Goal: Answer question/provide support: Answer question/provide support

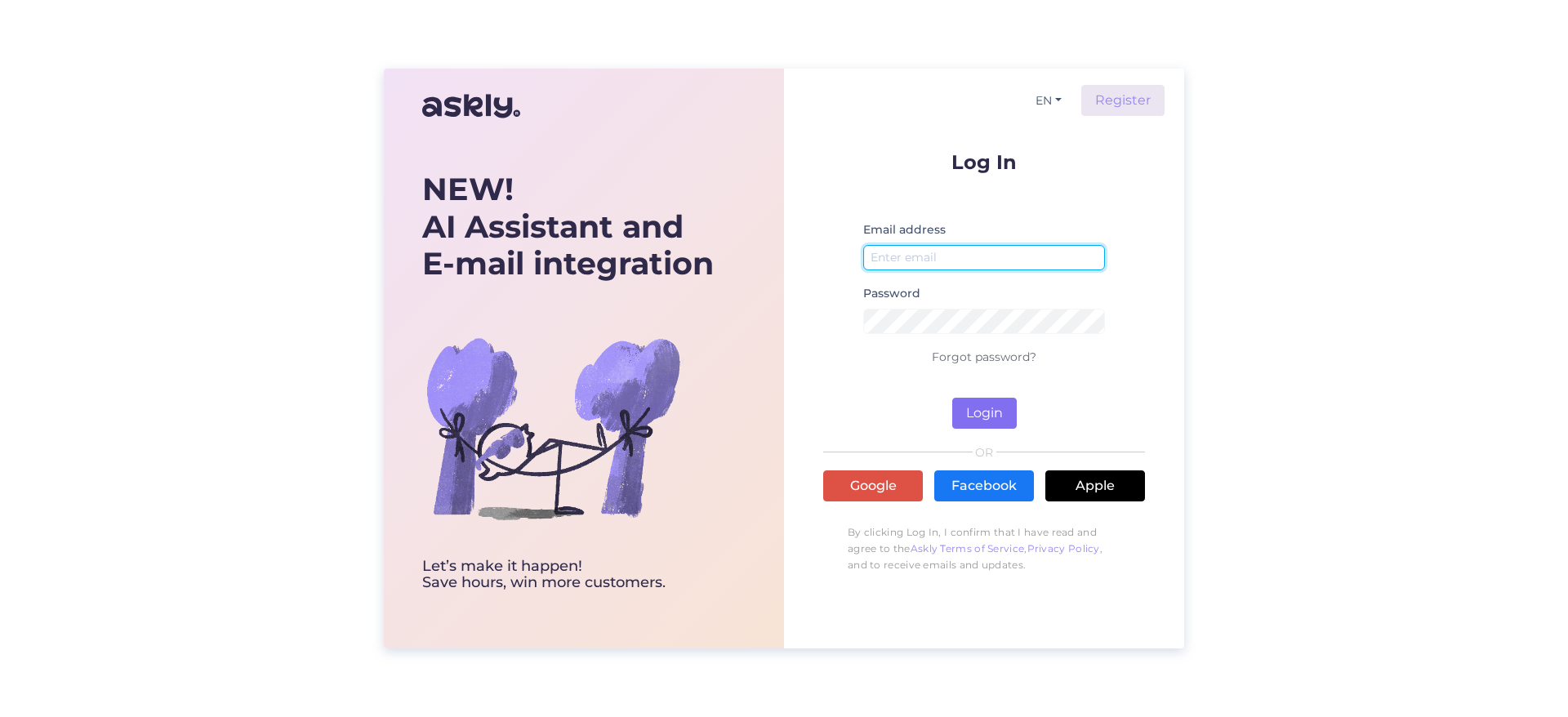
type input "[EMAIL_ADDRESS][DOMAIN_NAME]"
click at [981, 418] on button "Login" at bounding box center [984, 413] width 64 height 31
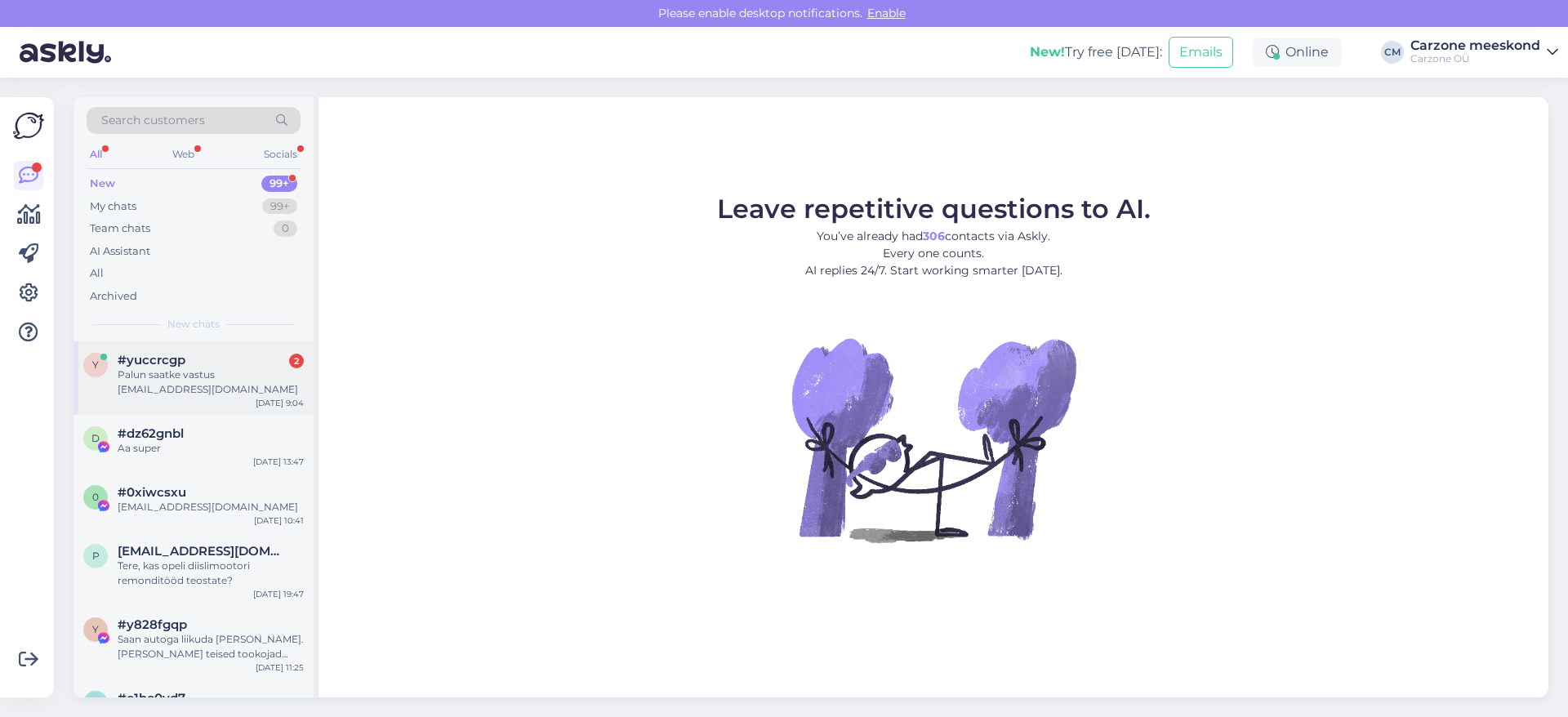
click at [196, 386] on div "Palun saatke vastus [EMAIL_ADDRESS][DOMAIN_NAME]" at bounding box center [211, 382] width 187 height 29
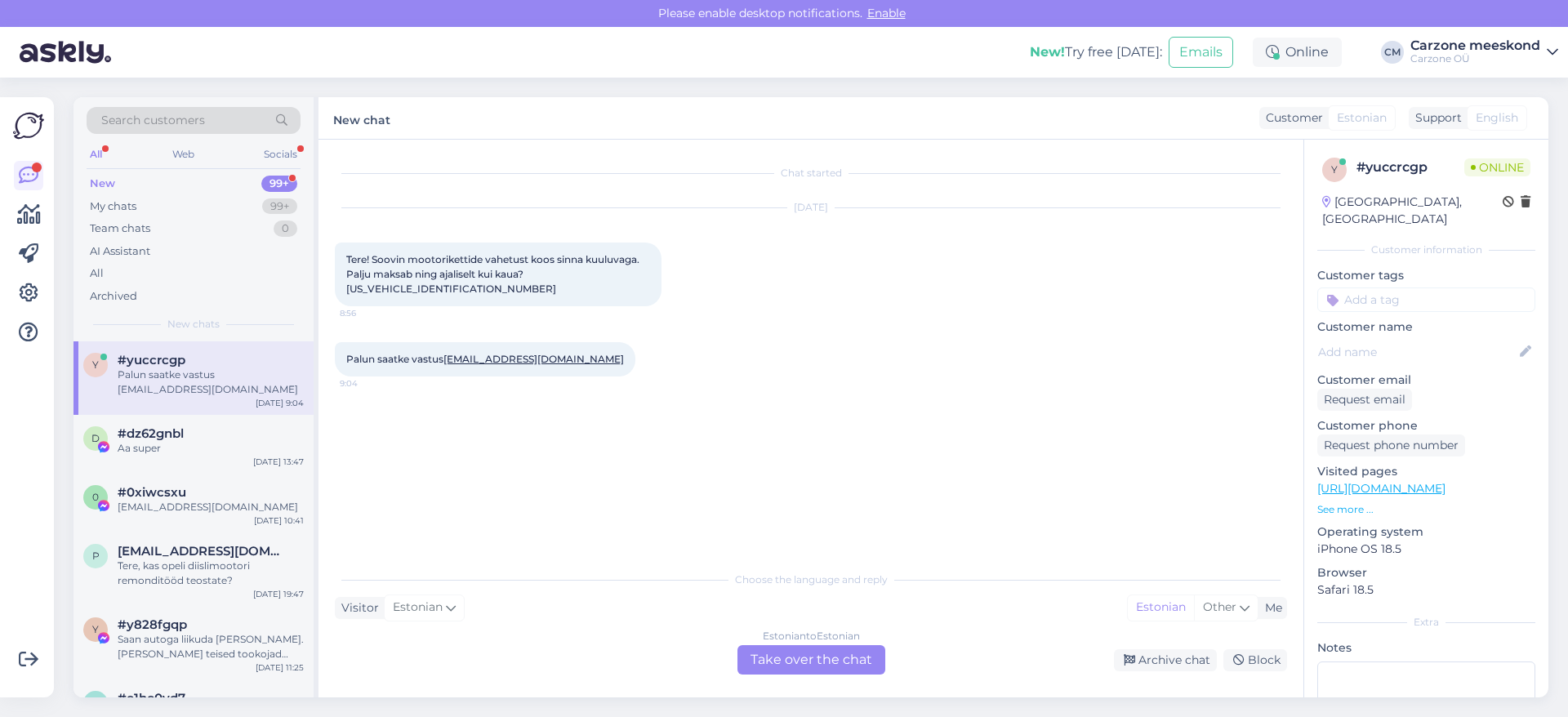
click at [772, 666] on div "Estonian to Estonian Take over the chat" at bounding box center [812, 659] width 148 height 29
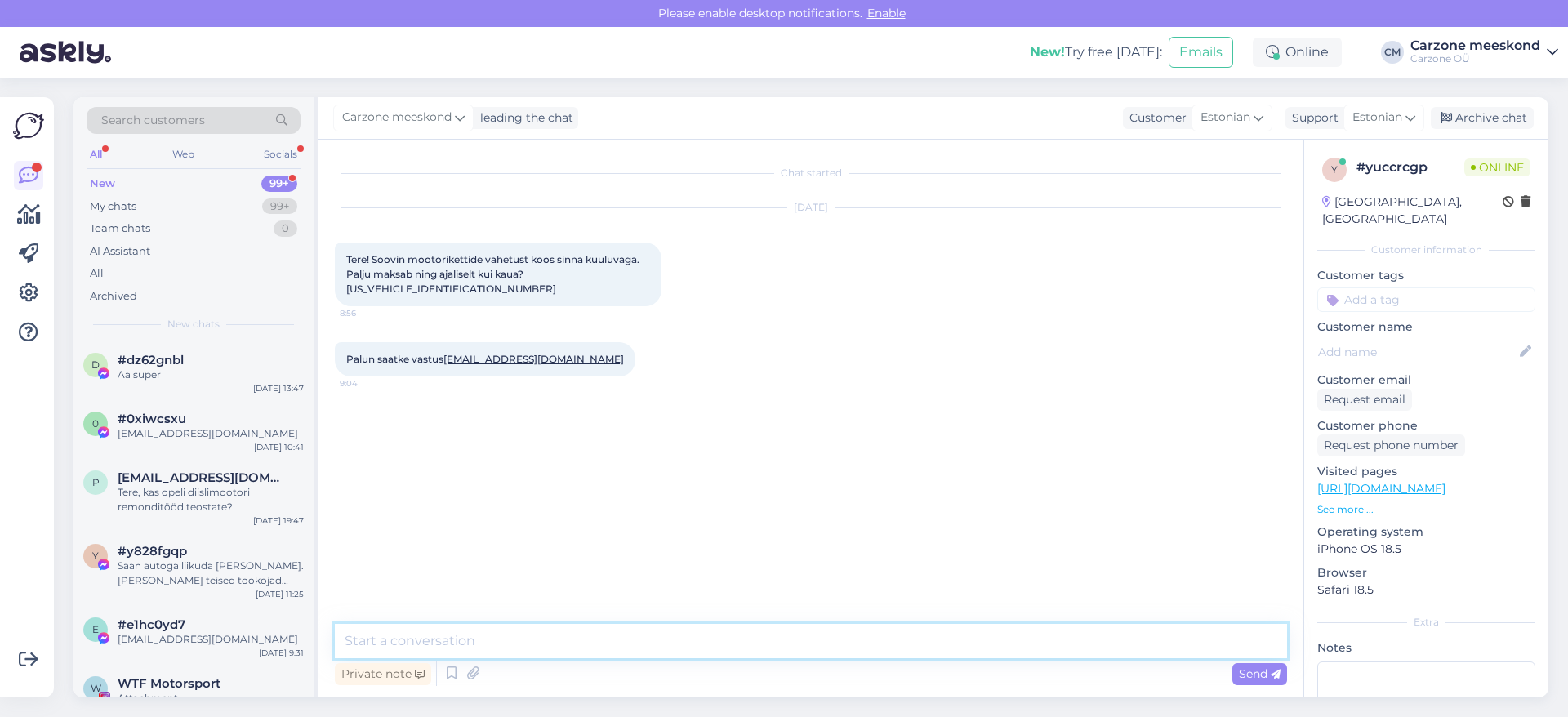
paste textarea "Tere, Aitäh päringu eest! [PERSON_NAME] hinnapakkumiste koostamise nimekirja. E…"
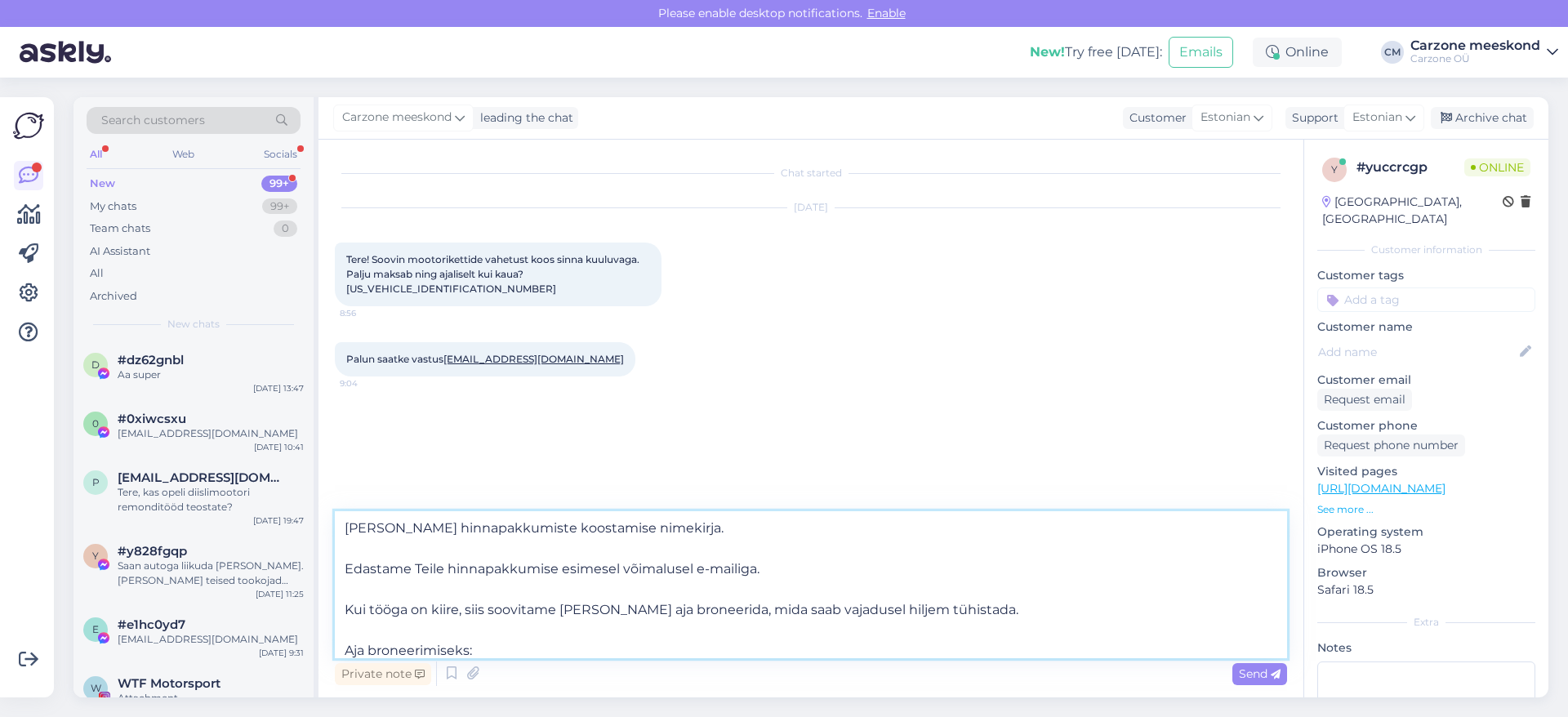
scroll to position [152, 0]
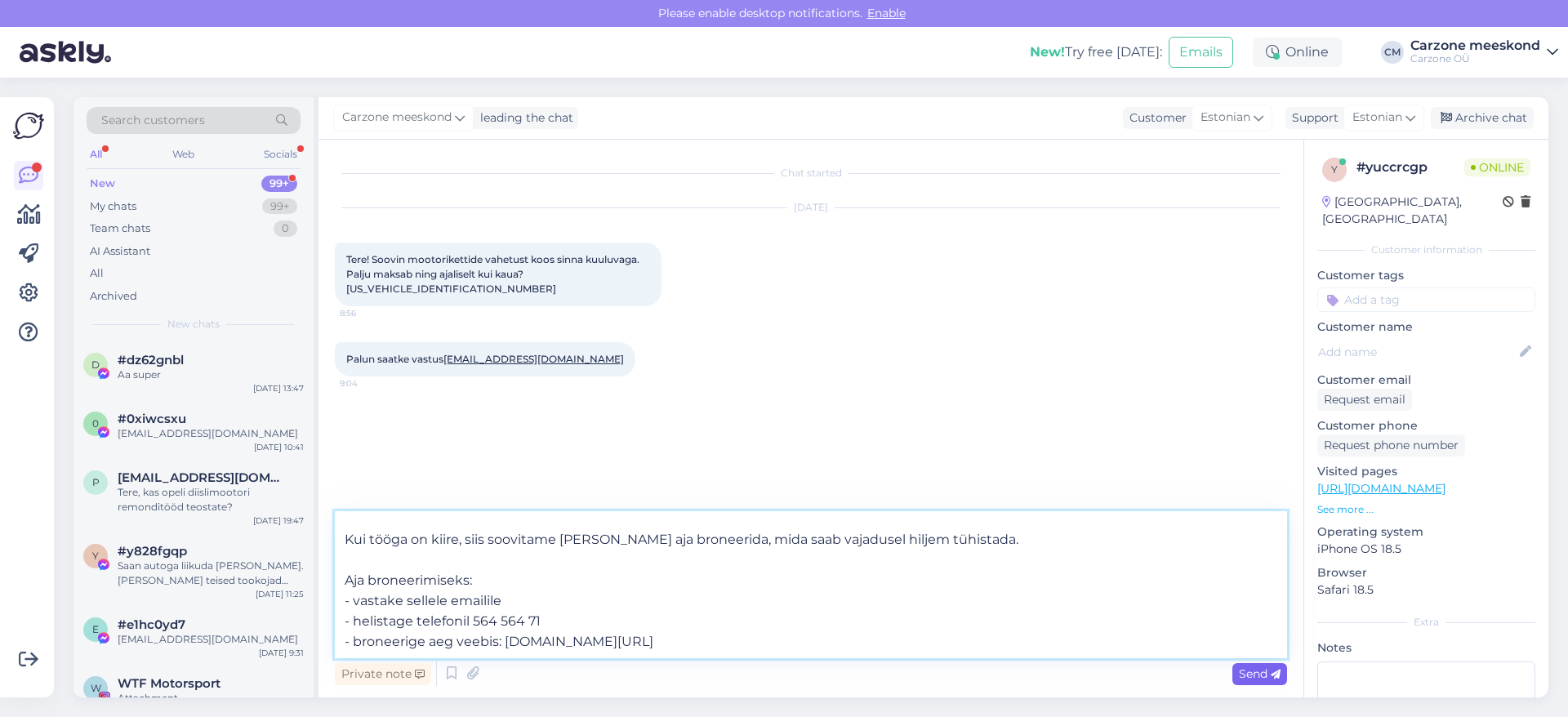
type textarea "Tere, Aitäh päringu eest! [PERSON_NAME] hinnapakkumiste koostamise nimekirja. E…"
click at [1261, 676] on span "Send" at bounding box center [1259, 673] width 42 height 14
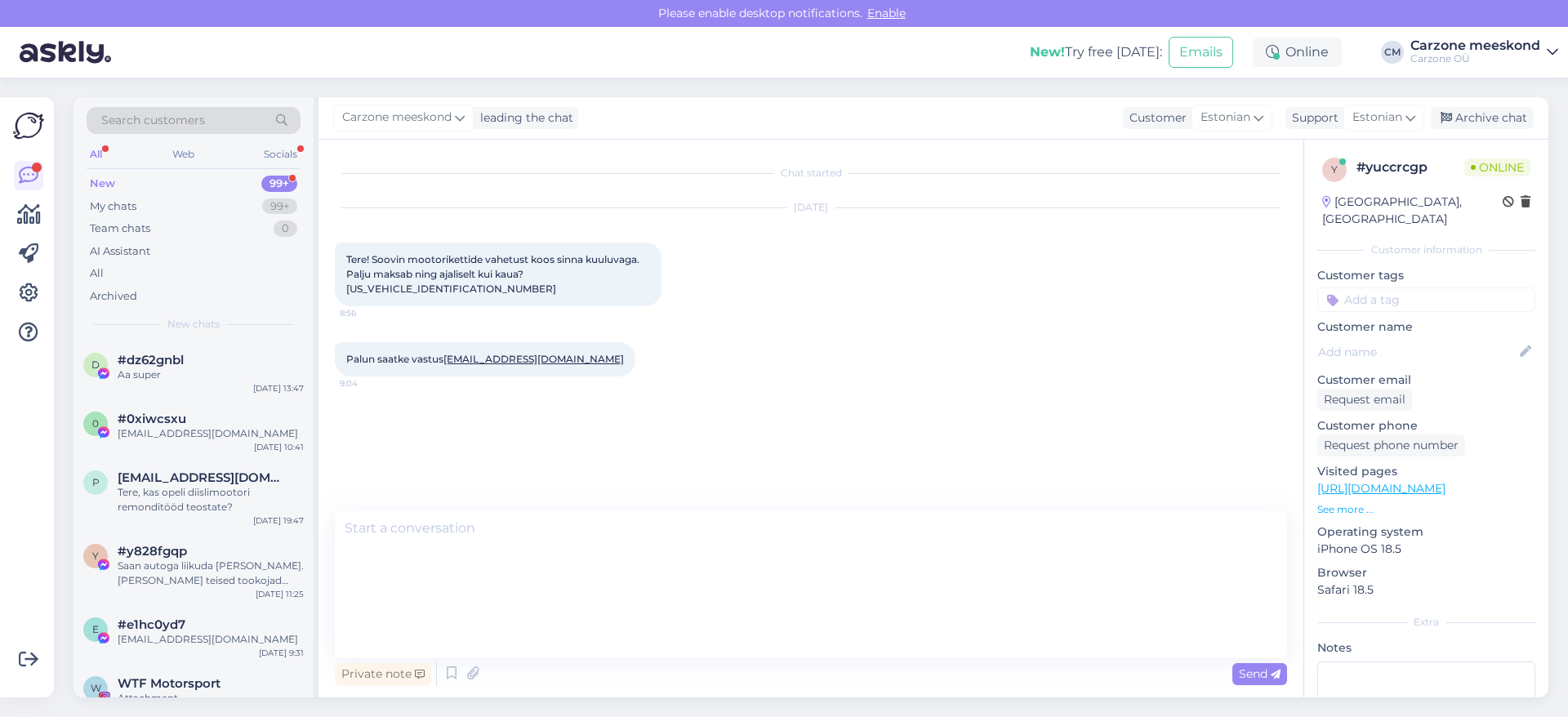
scroll to position [0, 0]
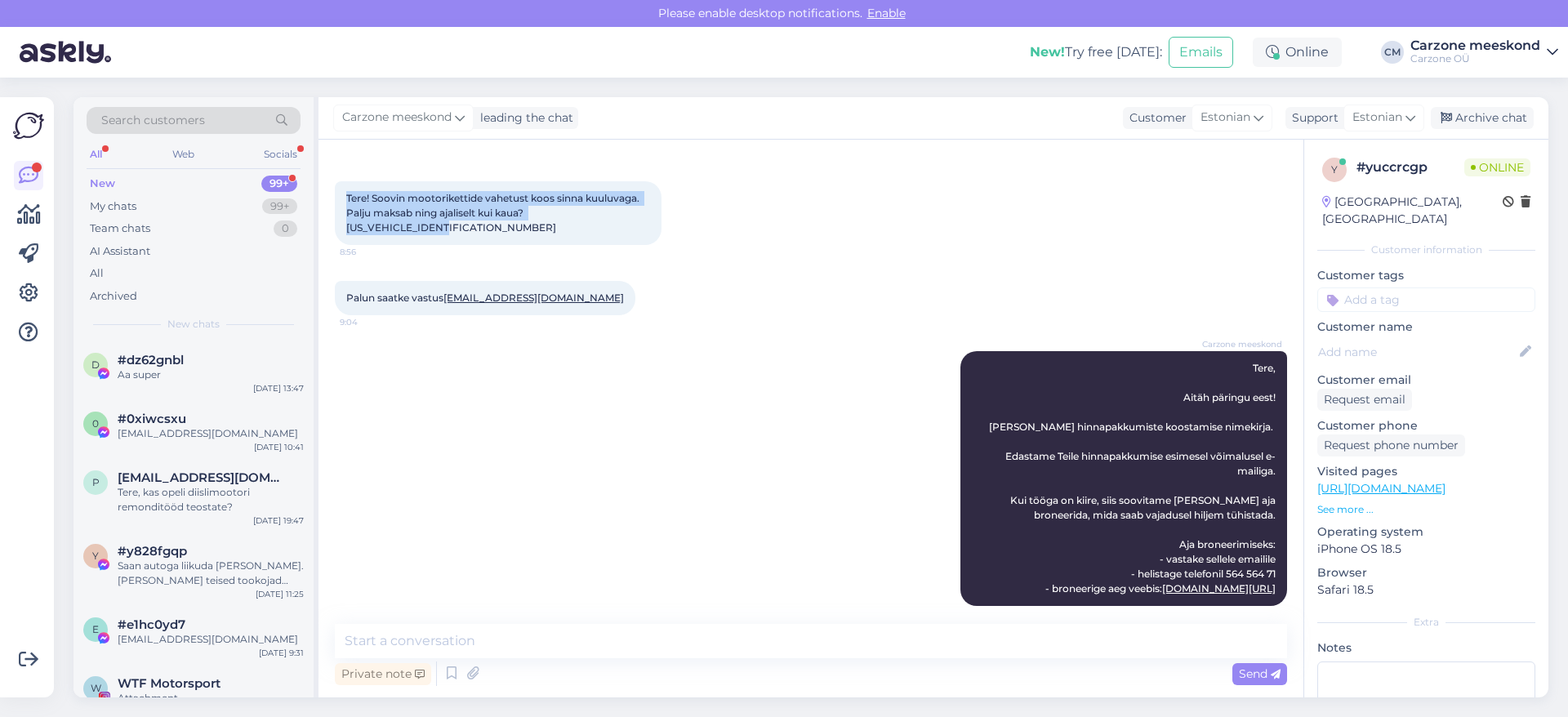
drag, startPoint x: 348, startPoint y: 196, endPoint x: 647, endPoint y: 213, distance: 299.5
click at [647, 213] on div "Tere! Soovin mootorikettide vahetust koos sinna kuuluvaga. Palju maksab ning aj…" at bounding box center [498, 213] width 327 height 63
copy span "Tere! Soovin mootorikettide vahetust koos sinna kuuluvaga. Palju maksab ning aj…"
click at [107, 187] on div "New" at bounding box center [103, 184] width 25 height 16
click at [102, 271] on div "All" at bounding box center [97, 273] width 14 height 16
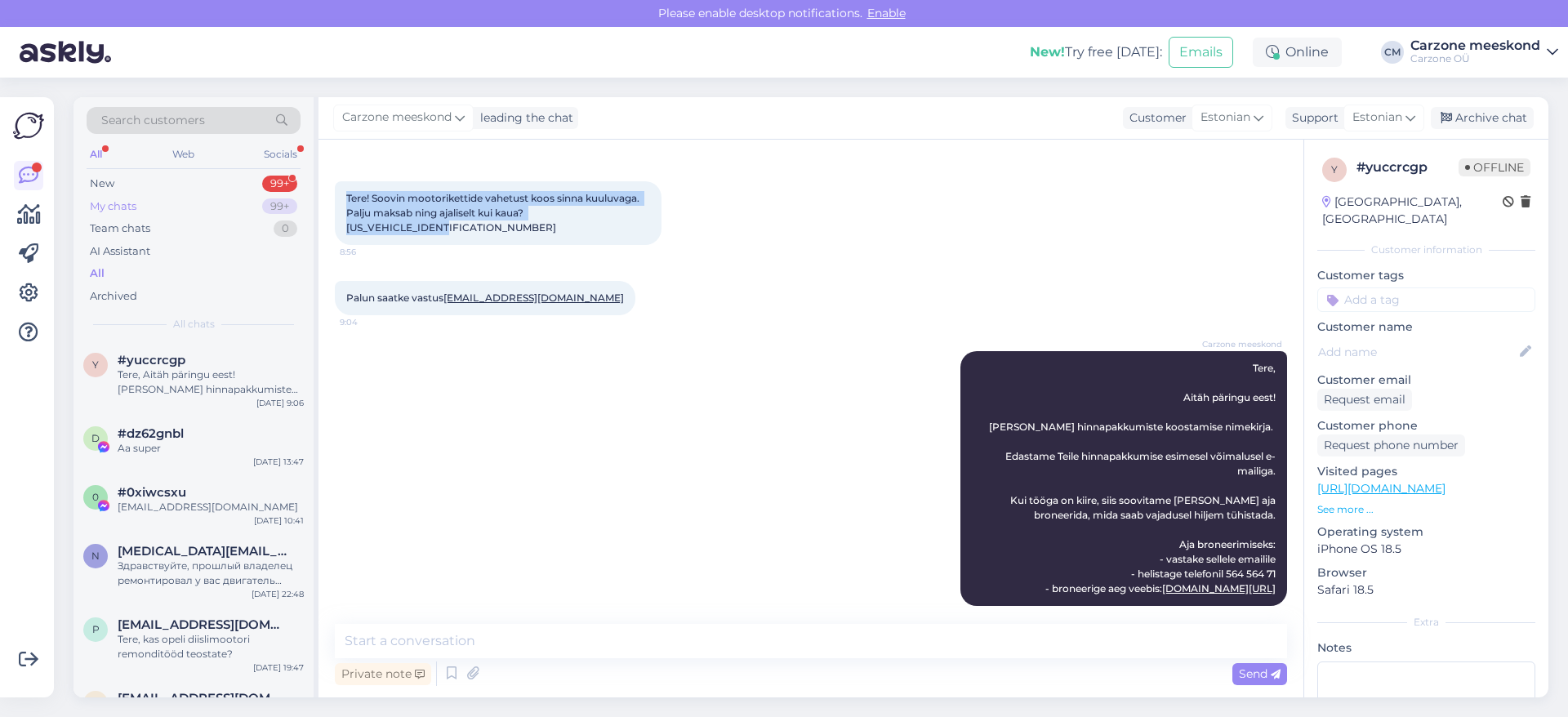
click at [110, 204] on div "My chats" at bounding box center [113, 206] width 46 height 16
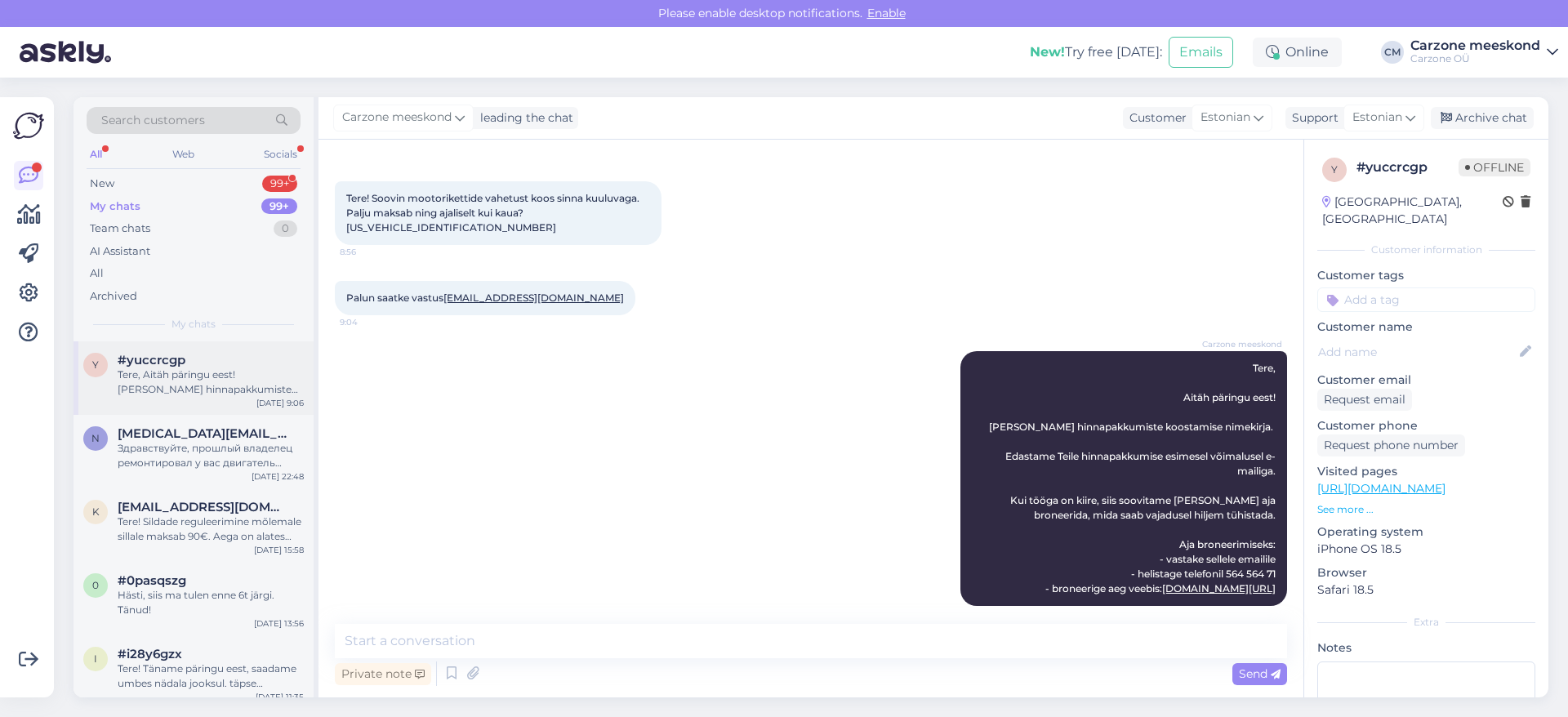
click at [195, 388] on div "Tere, Aitäh päringu eest! [PERSON_NAME] hinnapakkumiste koostamise nimekirja. E…" at bounding box center [211, 382] width 187 height 29
click at [97, 179] on div "New" at bounding box center [102, 184] width 24 height 16
